Goal: Information Seeking & Learning: Learn about a topic

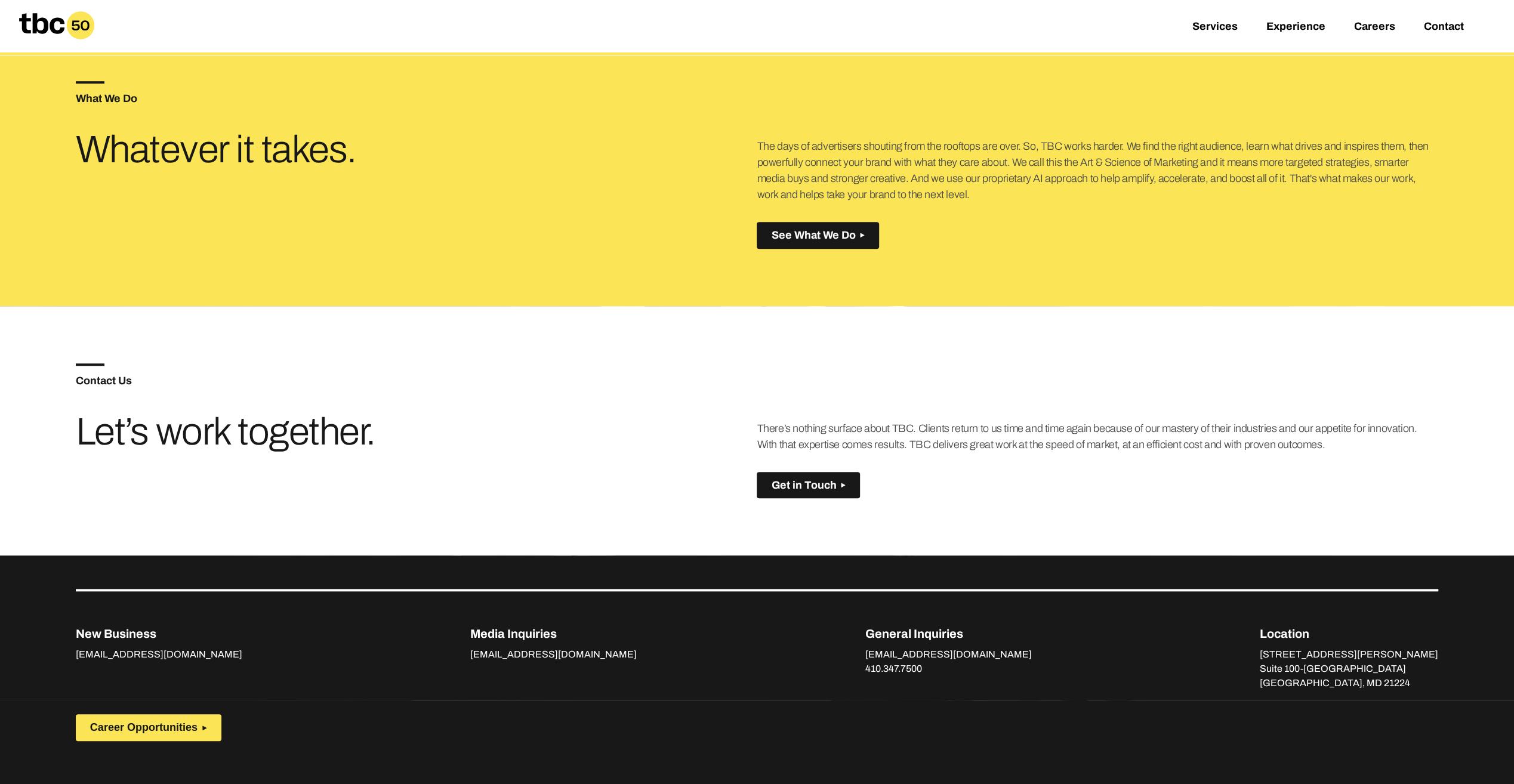
scroll to position [776, 0]
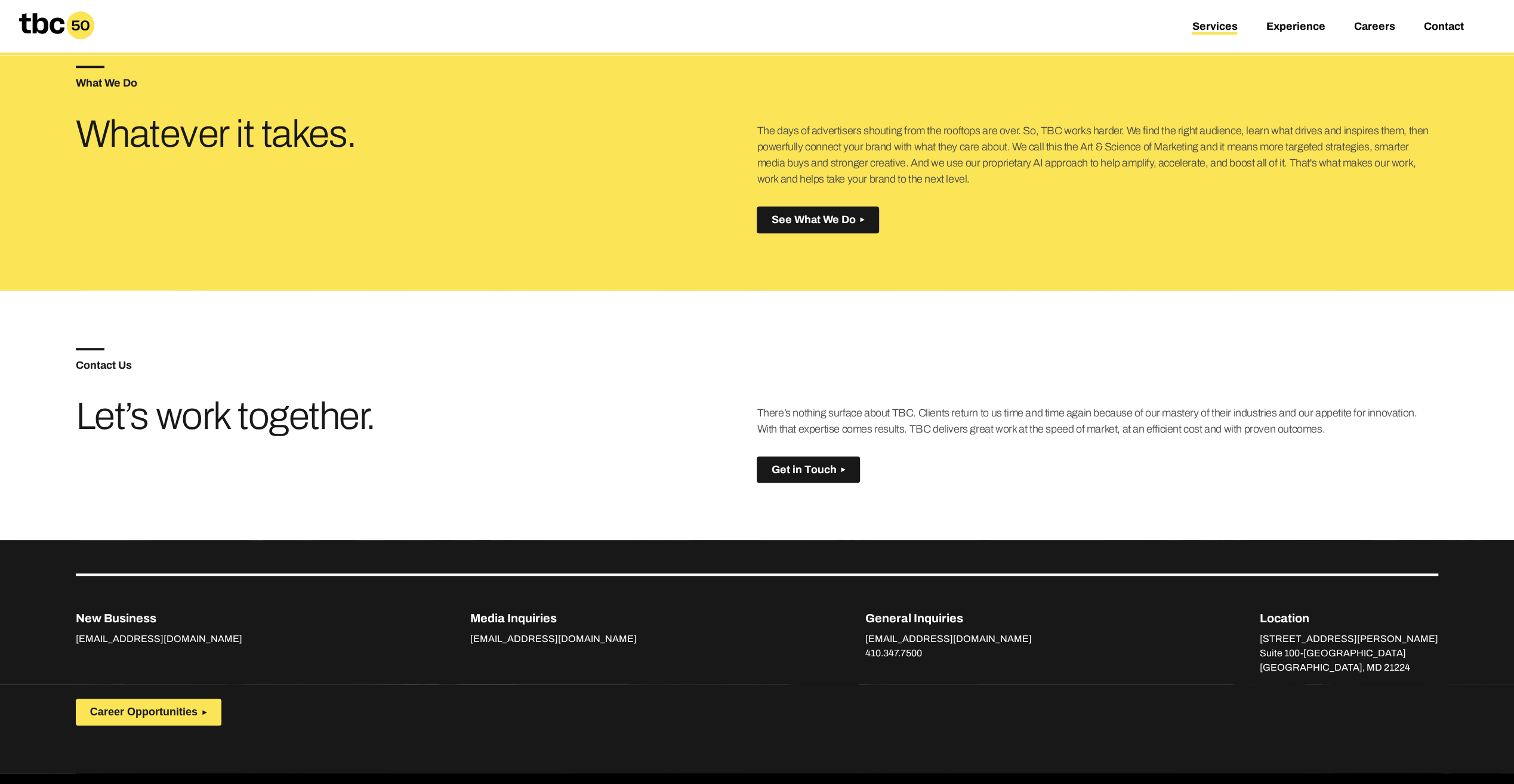
click at [1218, 25] on link "Services" at bounding box center [1214, 27] width 45 height 14
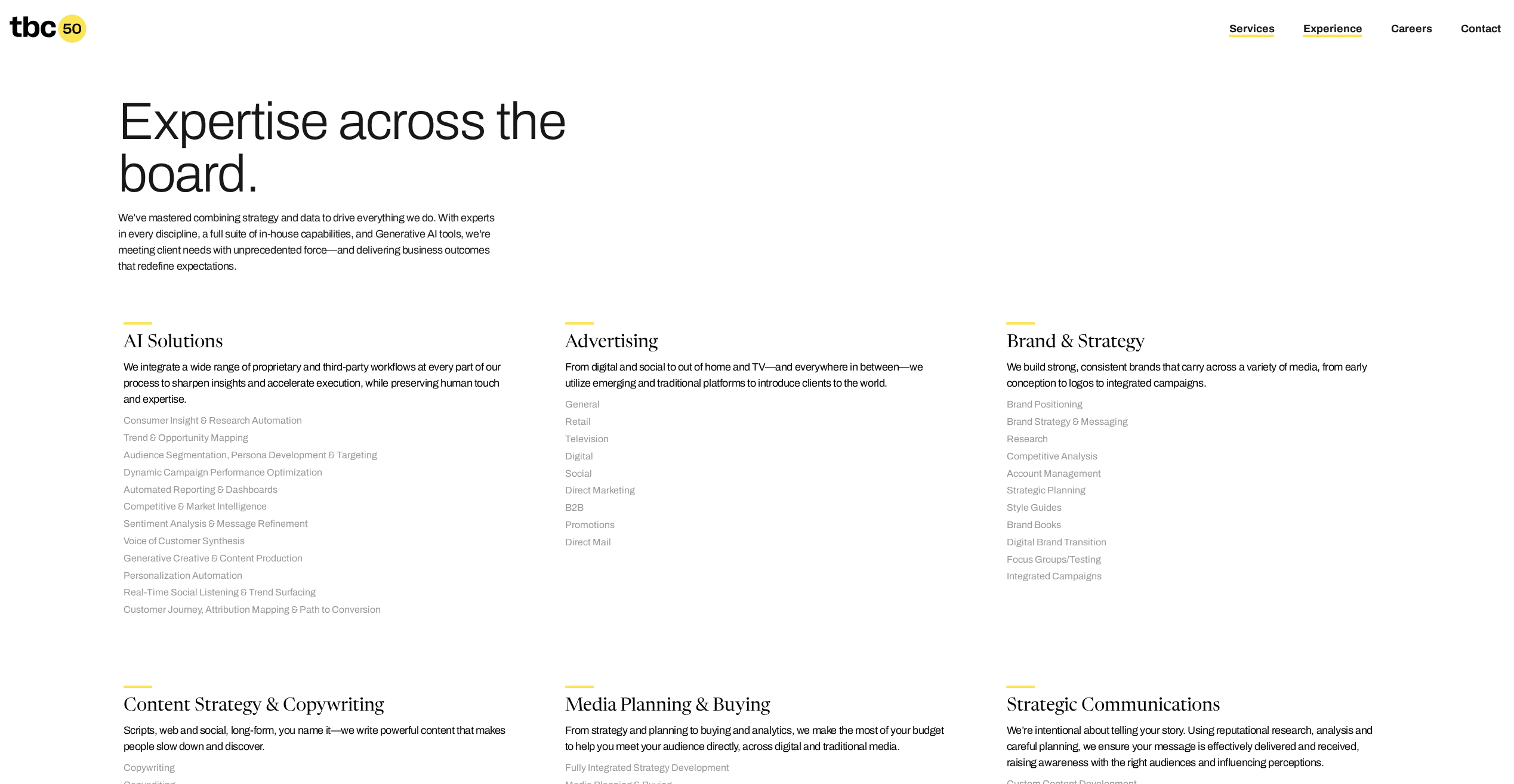
click at [1334, 36] on link "Experience" at bounding box center [1332, 30] width 59 height 14
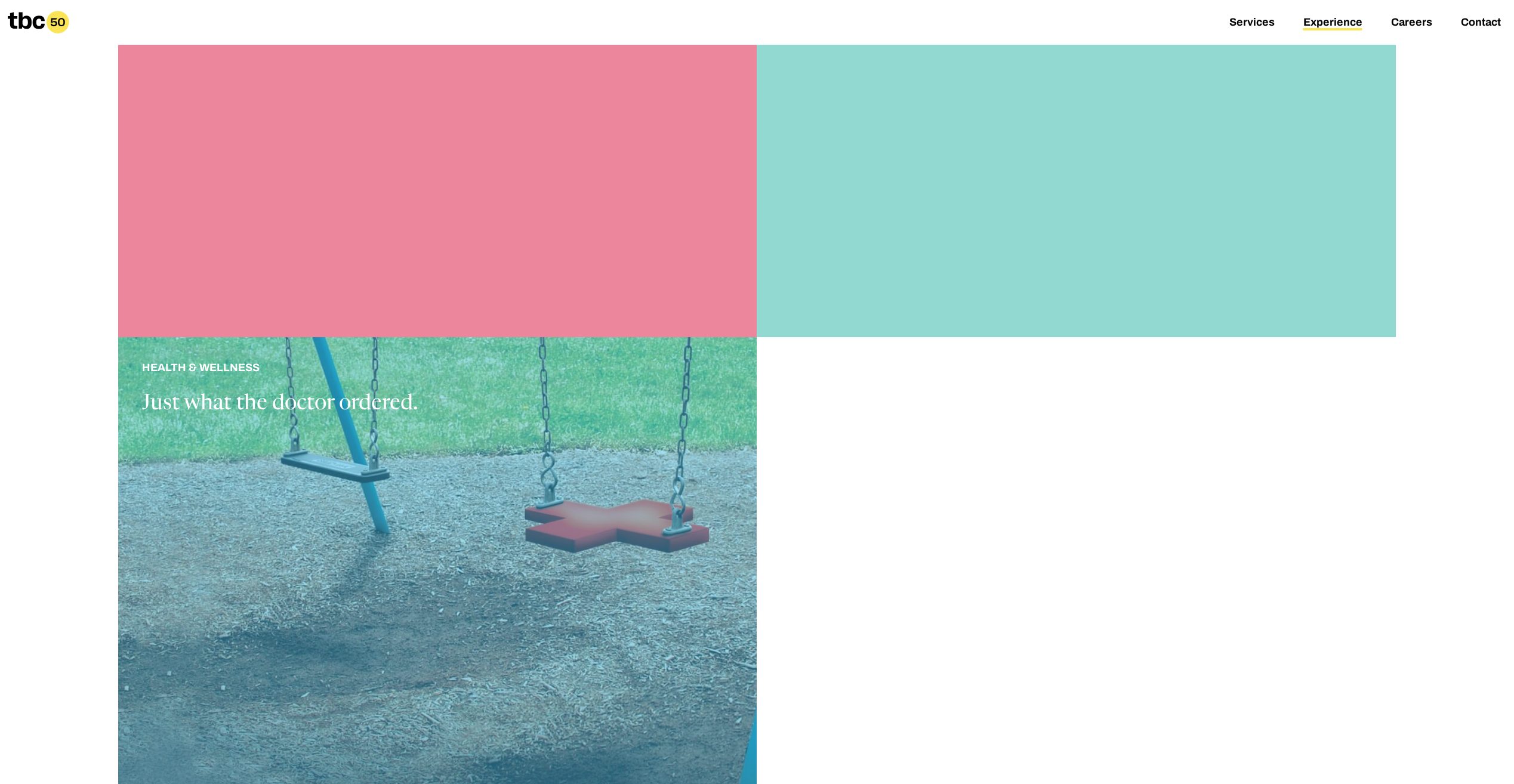
scroll to position [1909, 0]
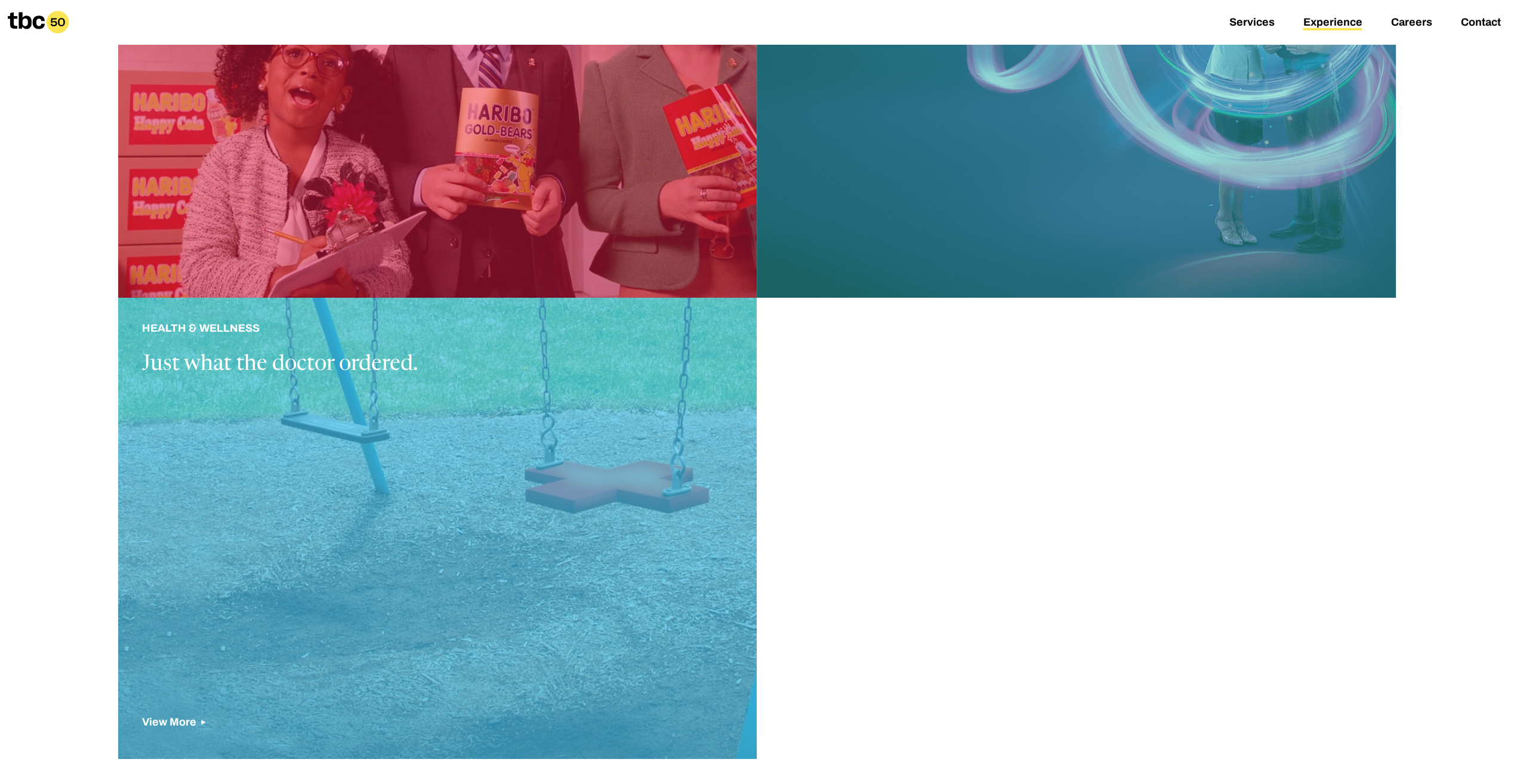
click at [465, 449] on div at bounding box center [437, 528] width 638 height 462
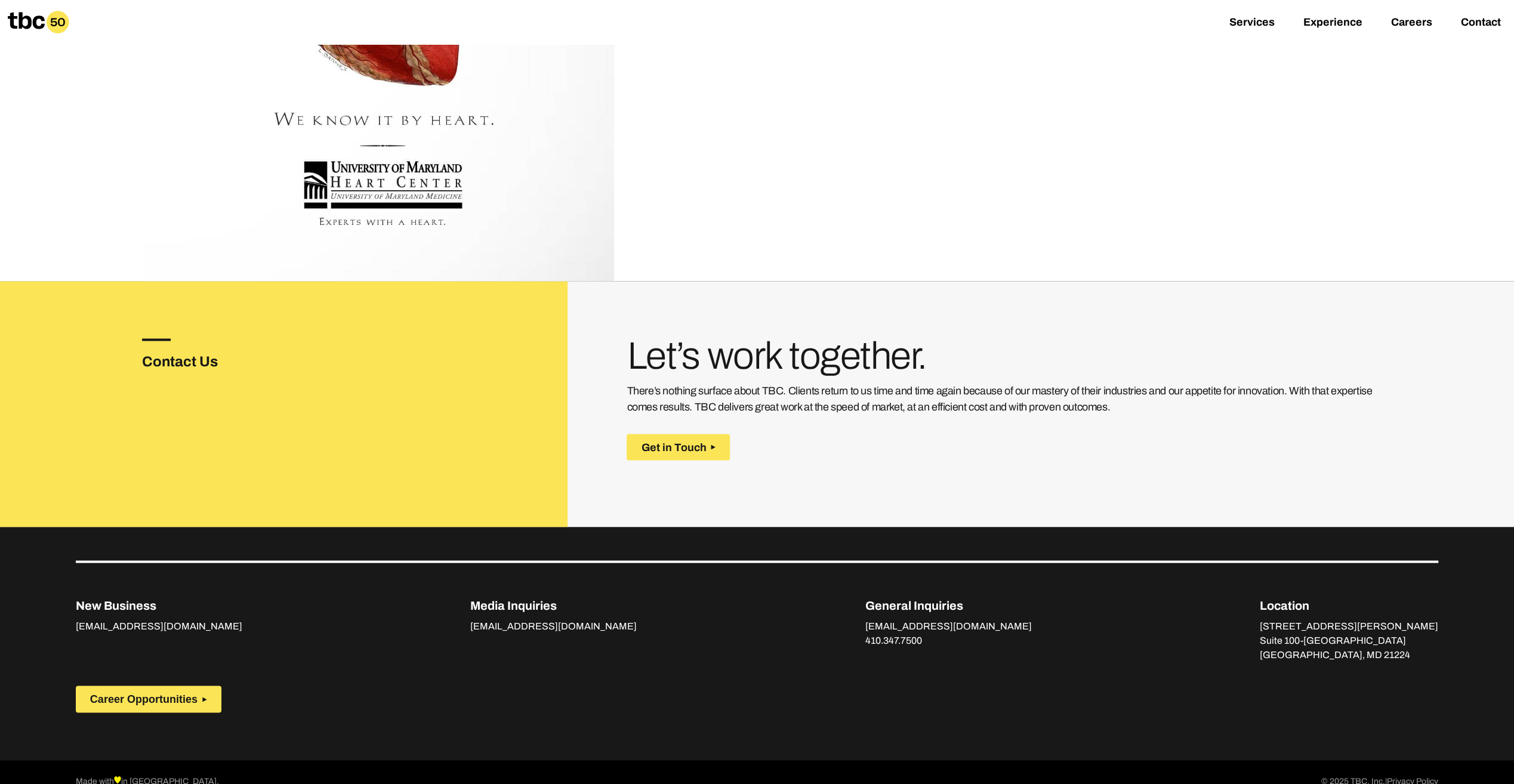
scroll to position [1953, 0]
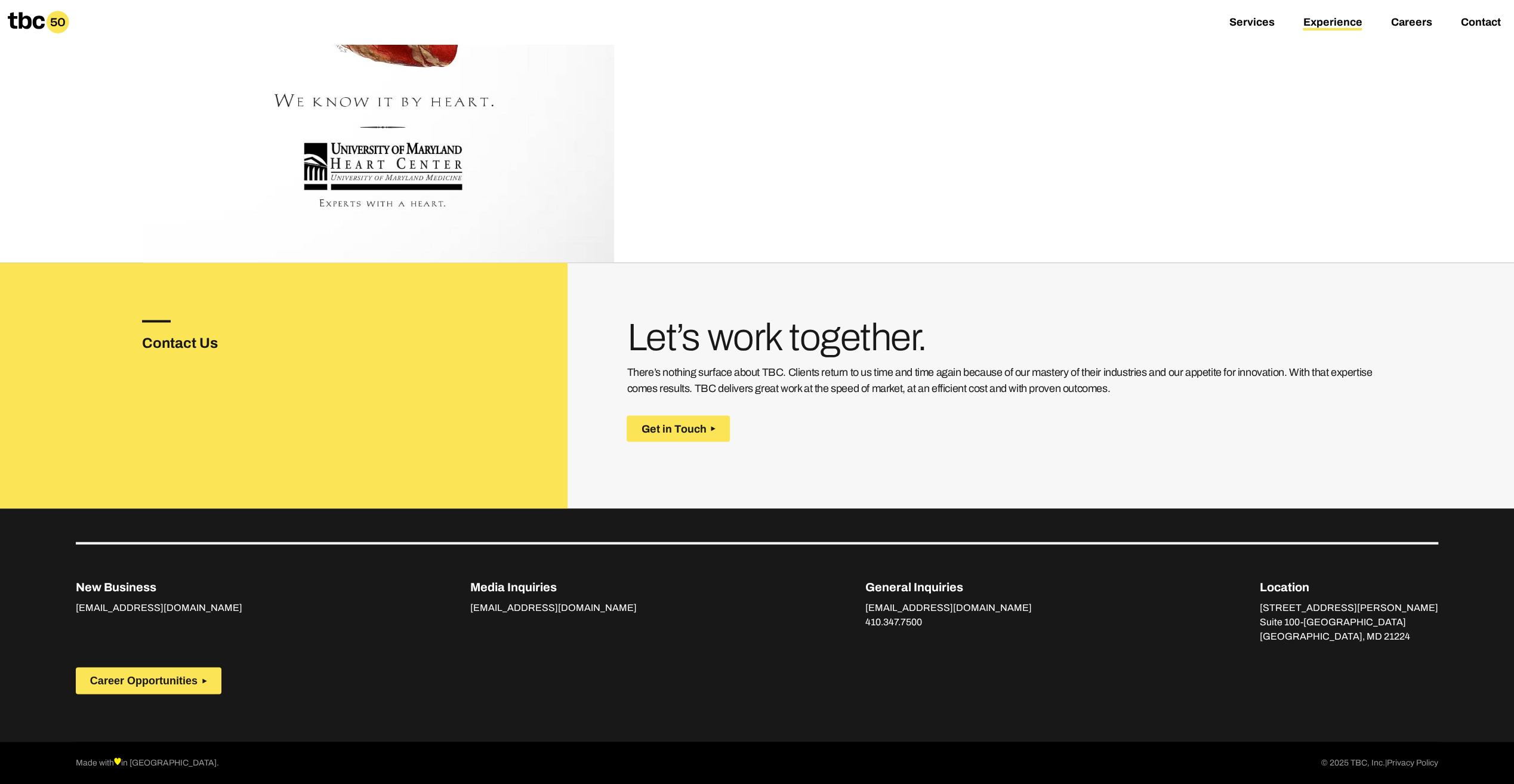
click at [1343, 22] on link "Experience" at bounding box center [1332, 23] width 59 height 14
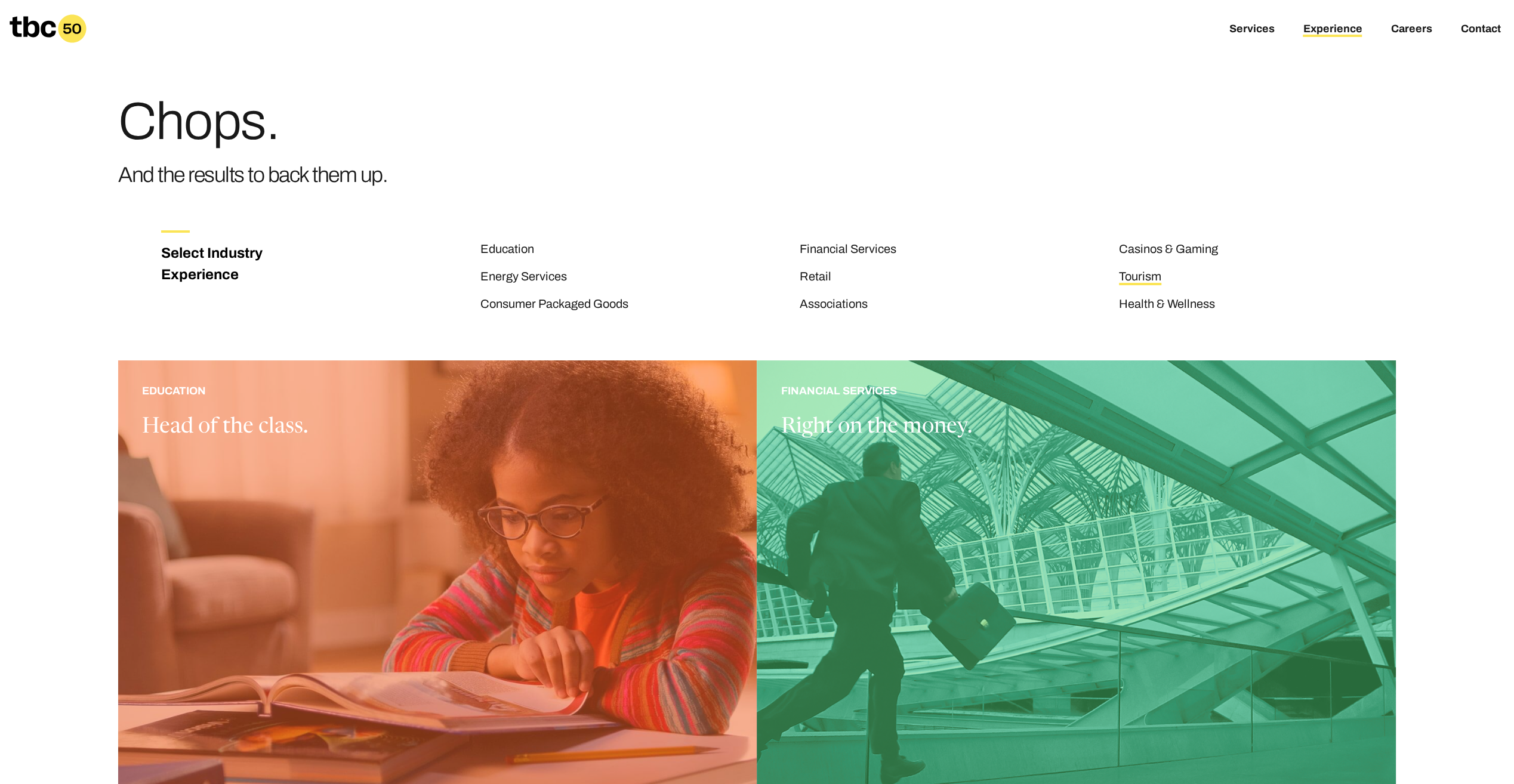
click at [1149, 278] on link "Tourism" at bounding box center [1140, 278] width 43 height 15
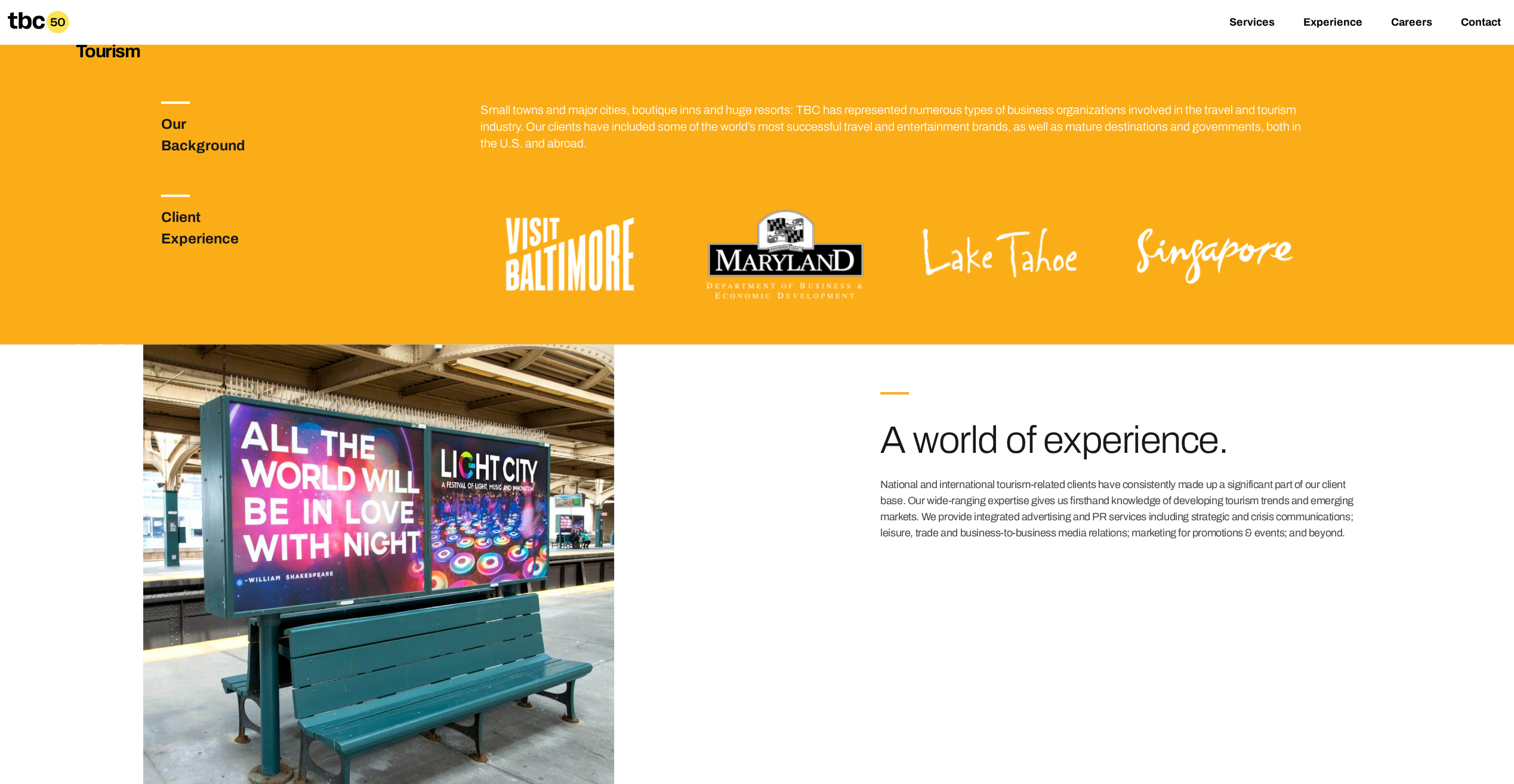
scroll to position [477, 0]
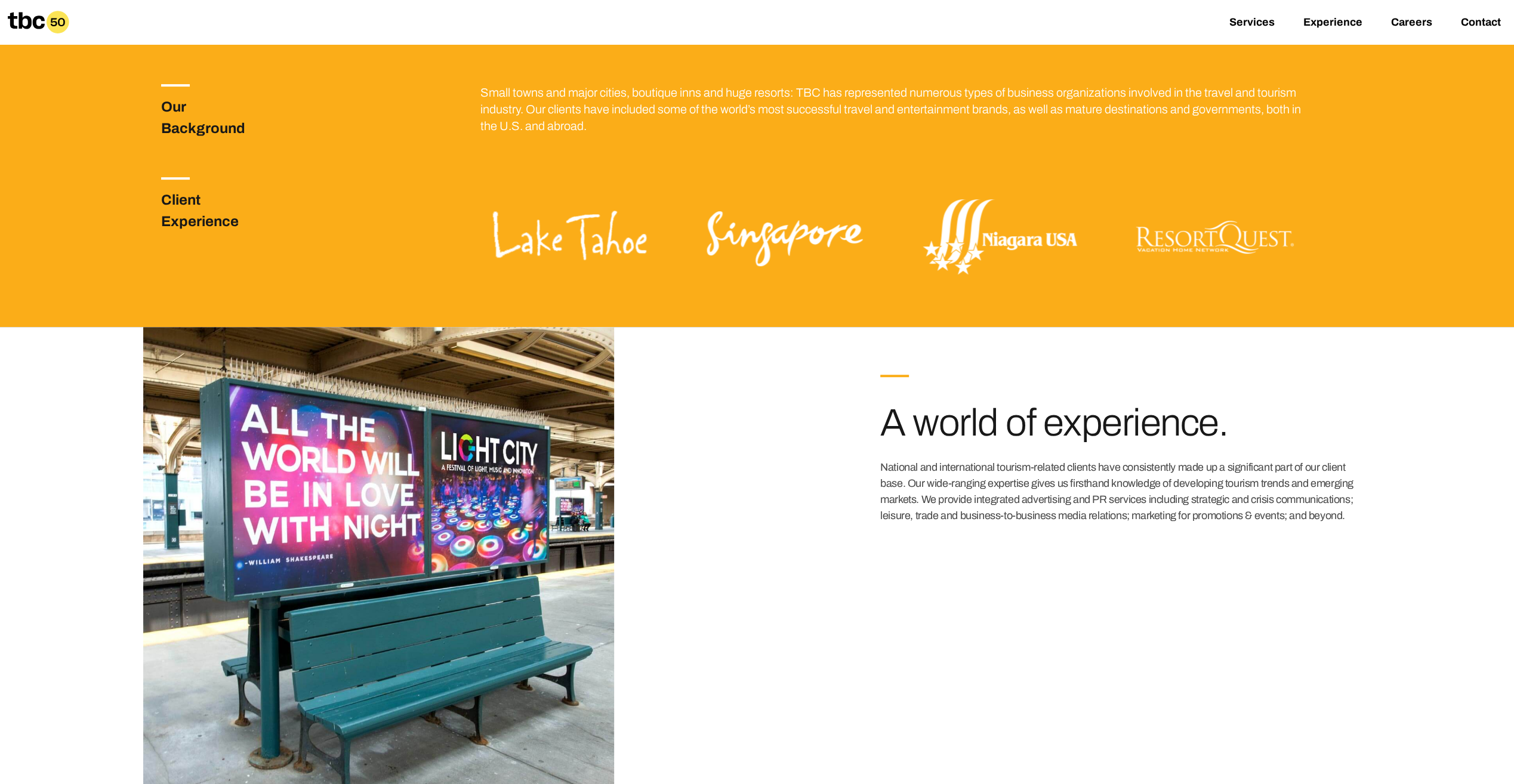
click at [580, 244] on img at bounding box center [570, 236] width 179 height 119
